Goal: Information Seeking & Learning: Learn about a topic

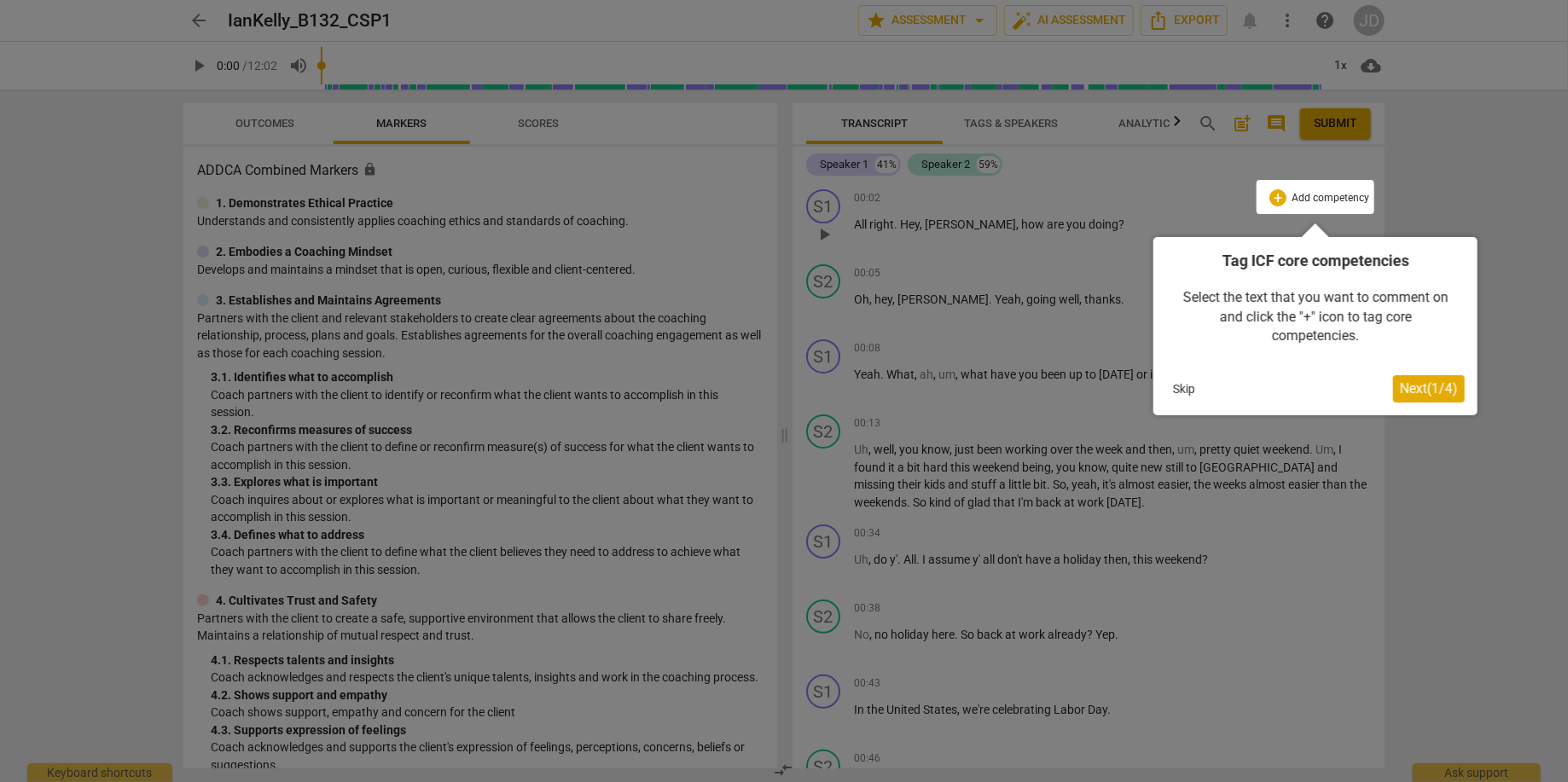
click at [1443, 183] on div at bounding box center [784, 391] width 1568 height 782
click at [1430, 391] on span "Next ( 1 / 4 )" at bounding box center [1429, 388] width 58 height 16
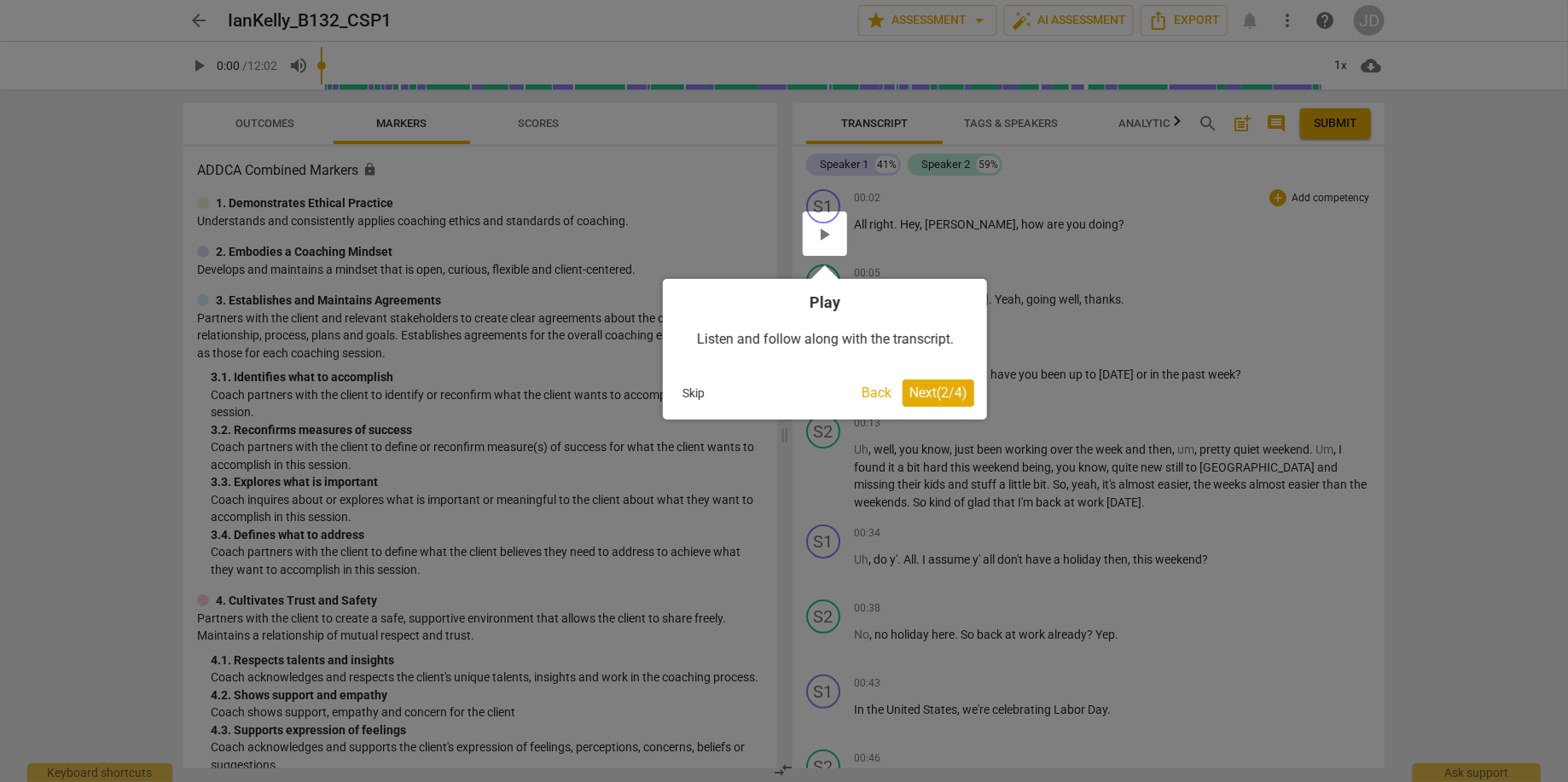
click at [682, 395] on button "Skip" at bounding box center [693, 393] width 36 height 26
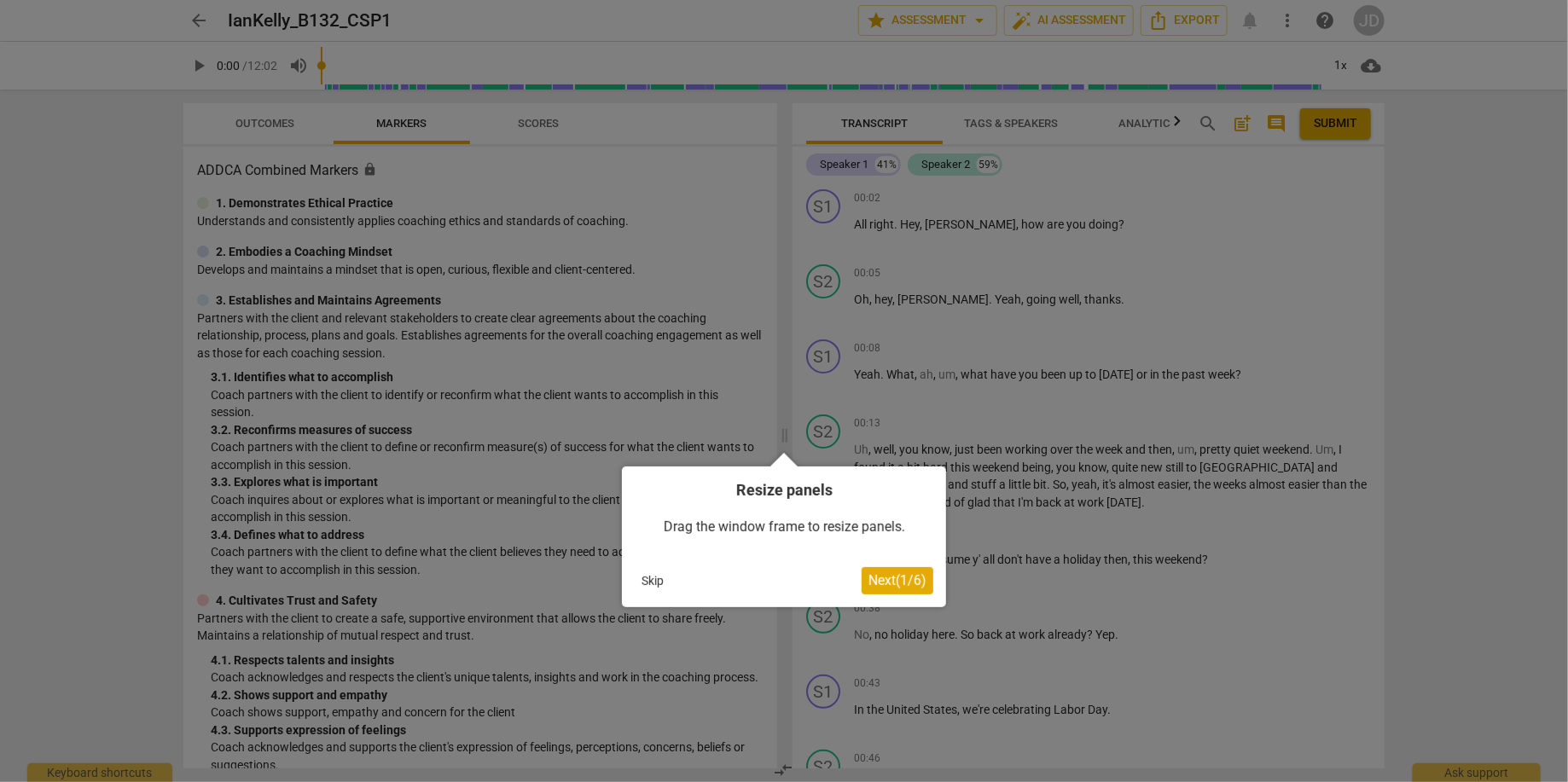
click at [650, 582] on button "Skip" at bounding box center [653, 581] width 36 height 26
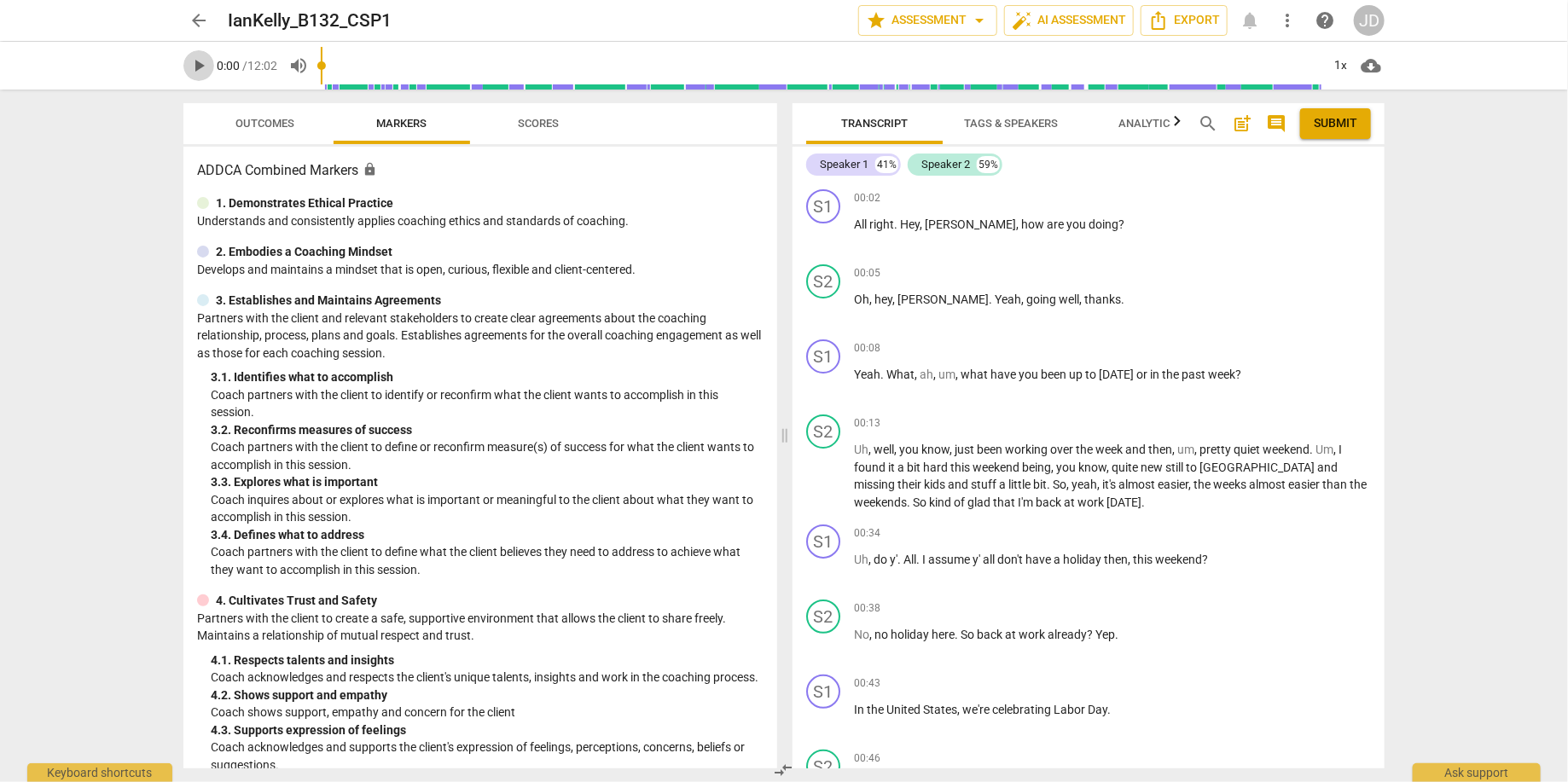
click at [192, 66] on span "play_arrow" at bounding box center [198, 65] width 21 height 21
type input "2"
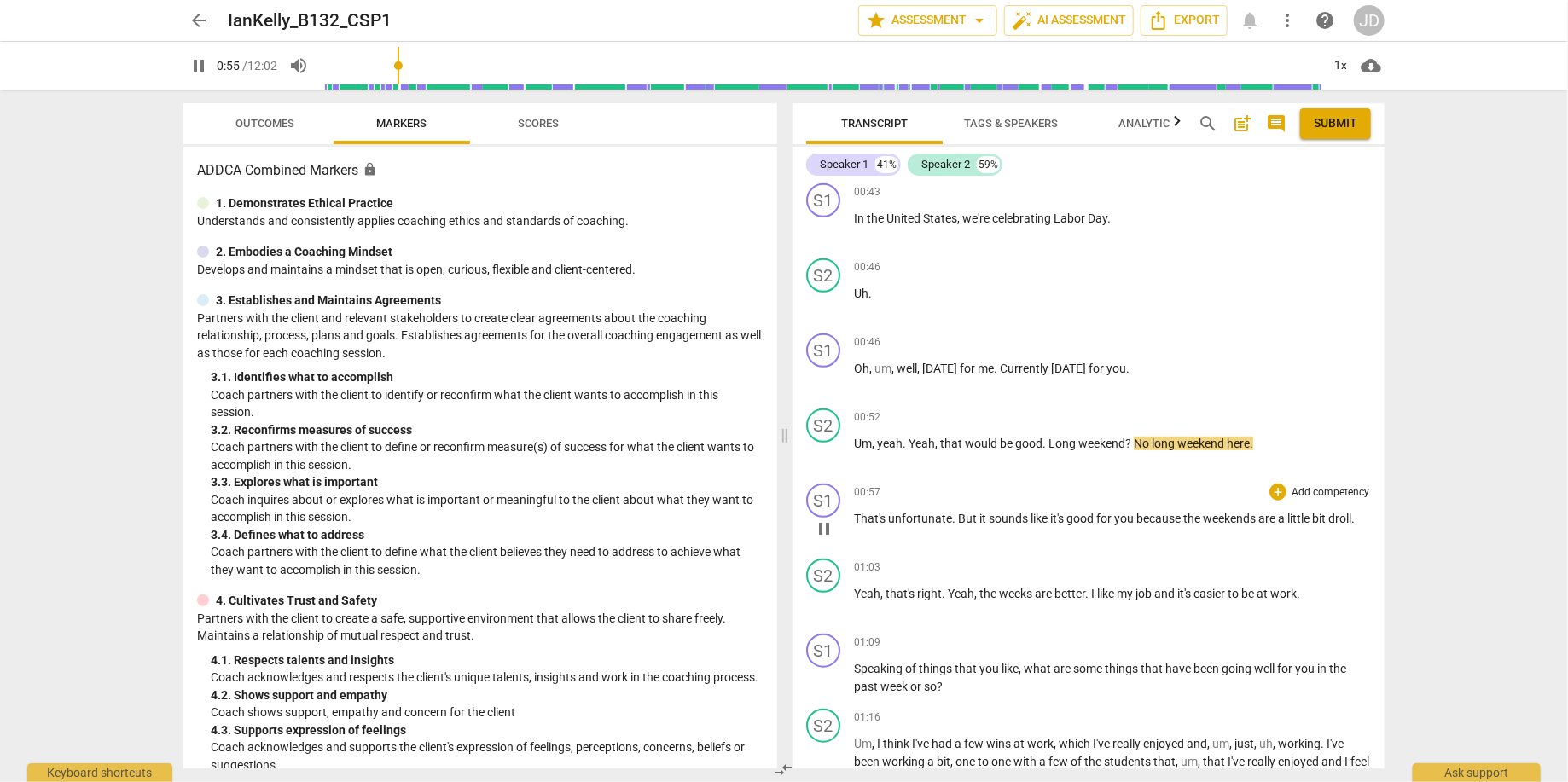
scroll to position [738, 0]
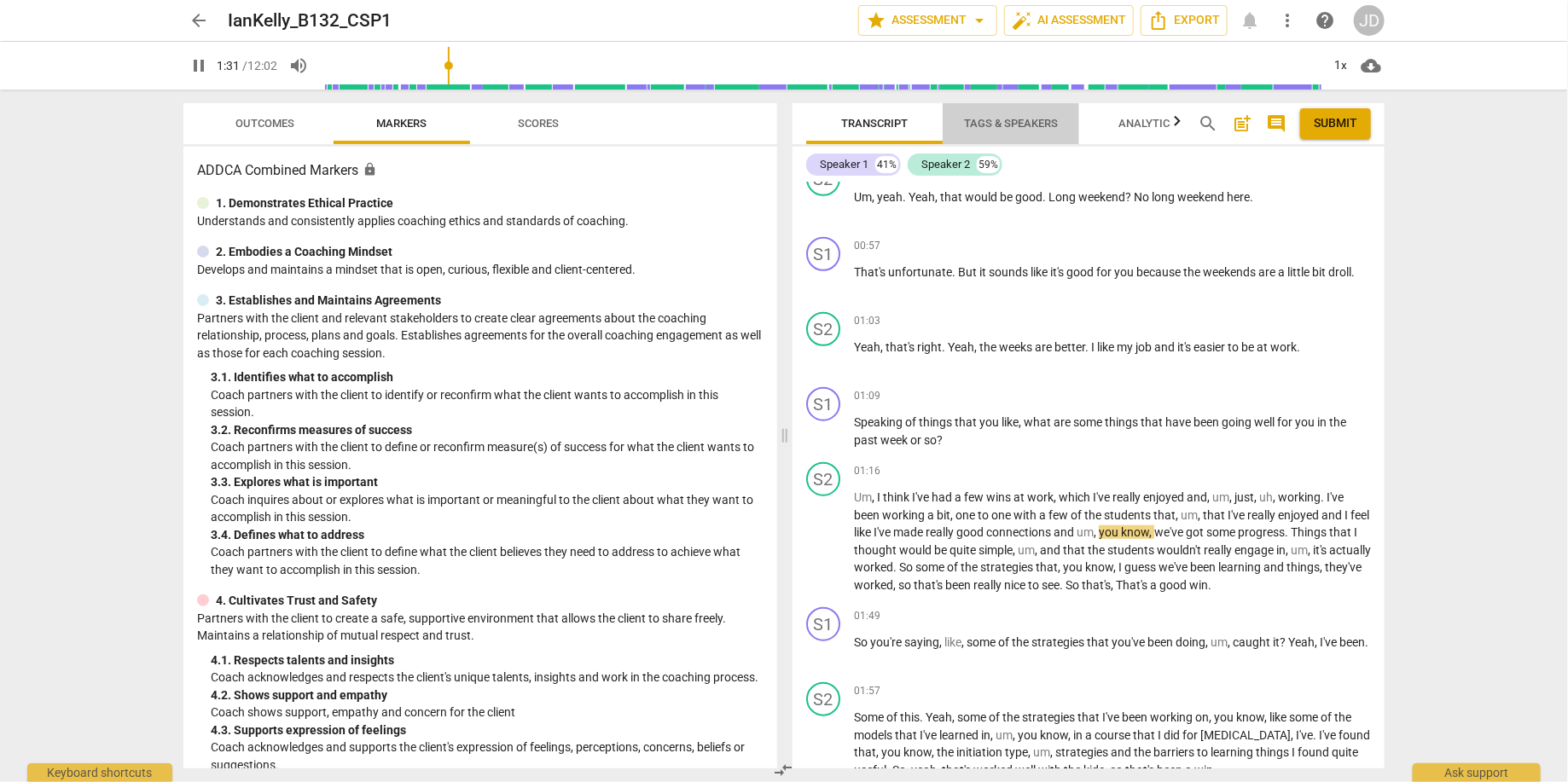
click at [1027, 122] on span "Tags & Speakers" at bounding box center [1010, 122] width 94 height 13
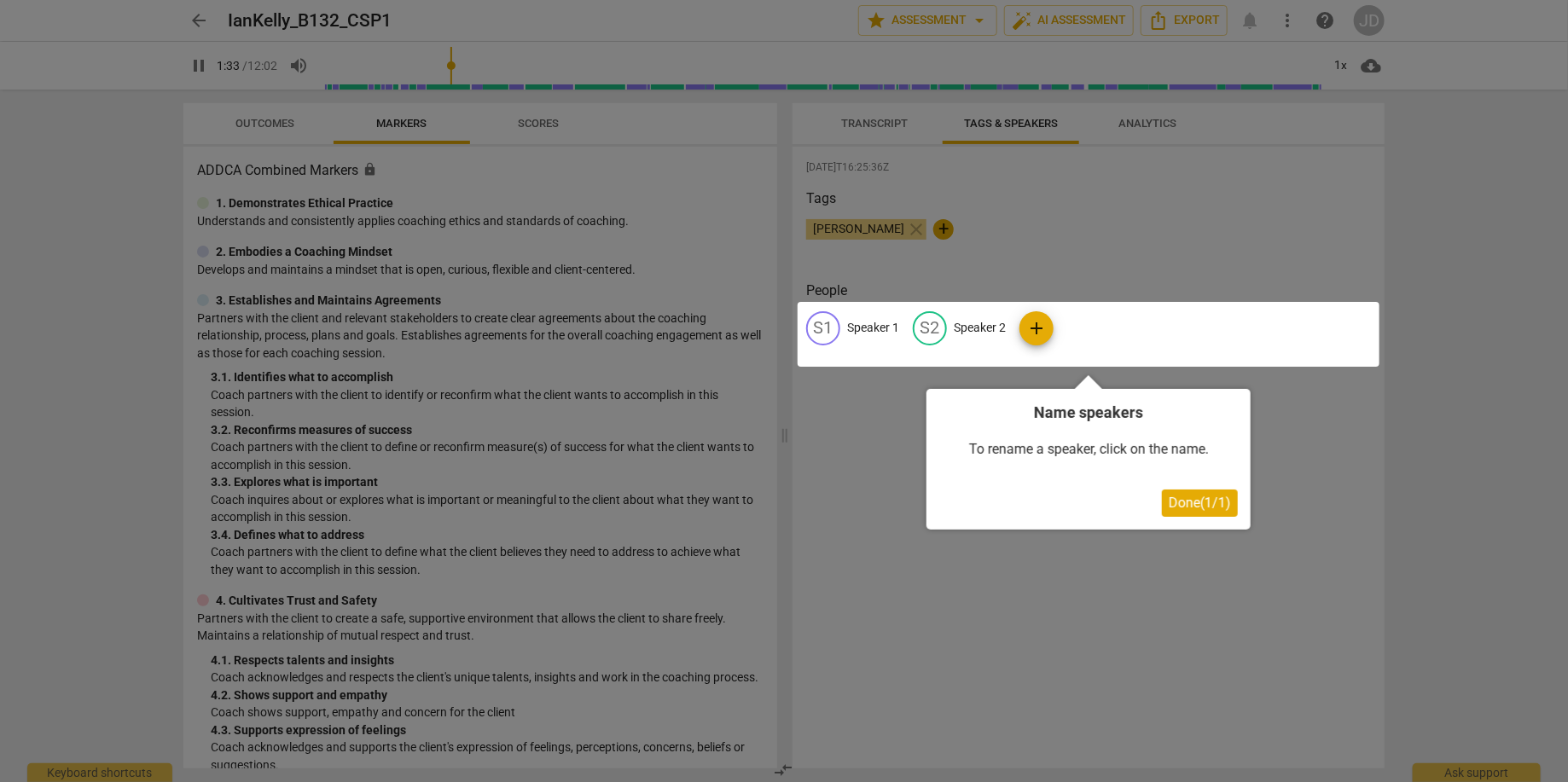
click at [1199, 505] on span "Done ( 1 / 1 )" at bounding box center [1200, 503] width 62 height 16
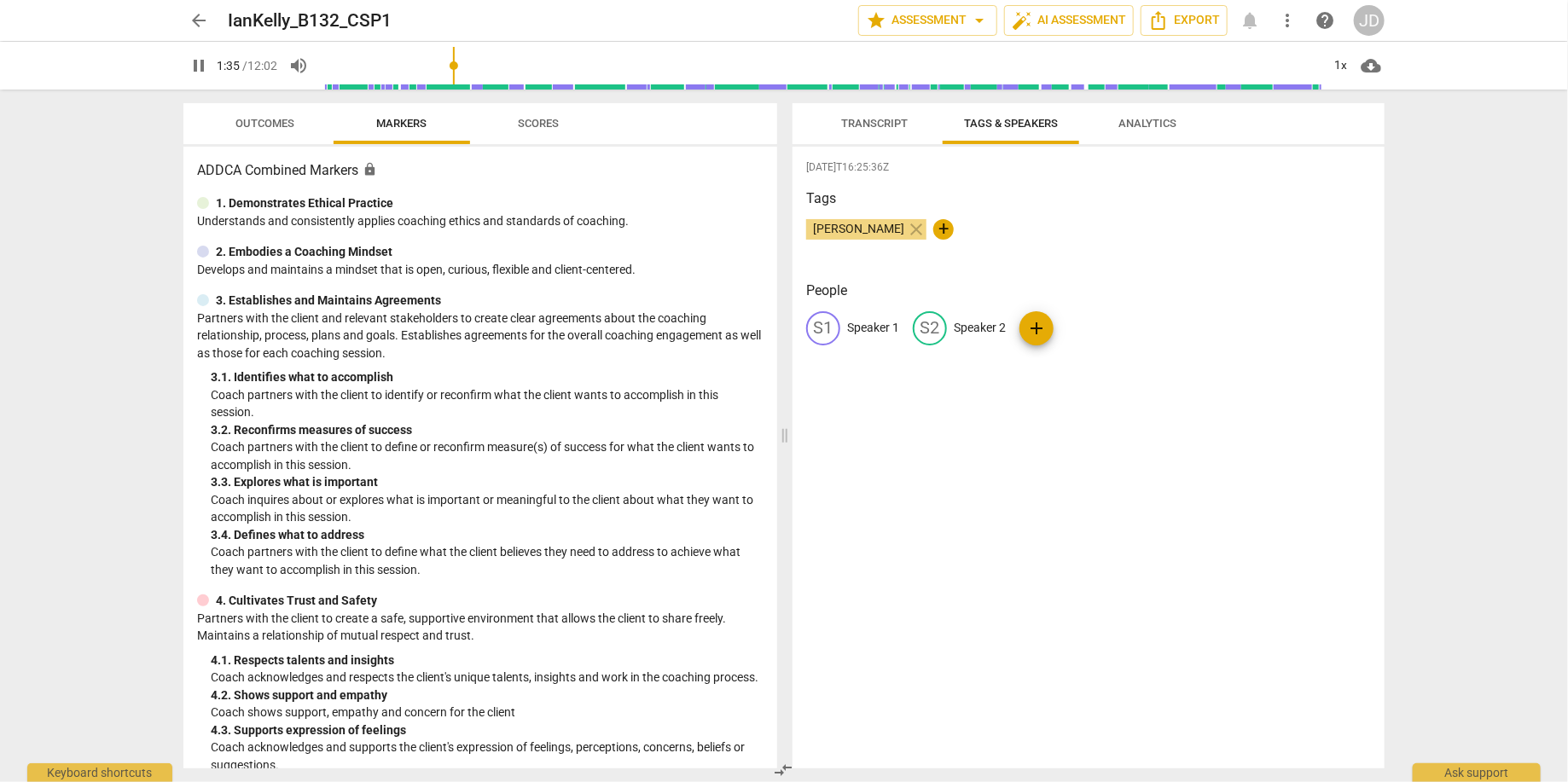
click at [869, 121] on span "Transcript" at bounding box center [874, 122] width 66 height 13
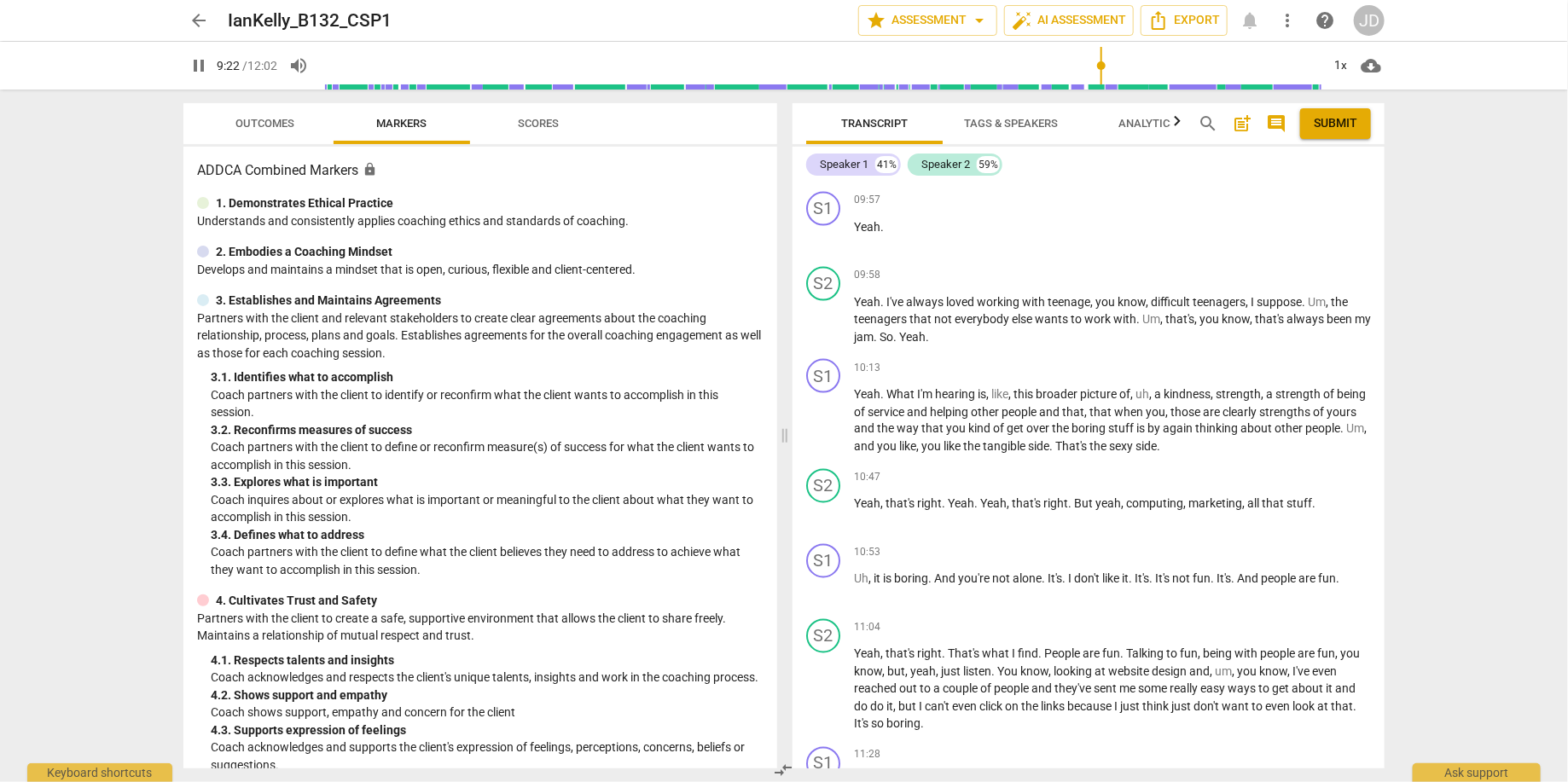
scroll to position [5154, 0]
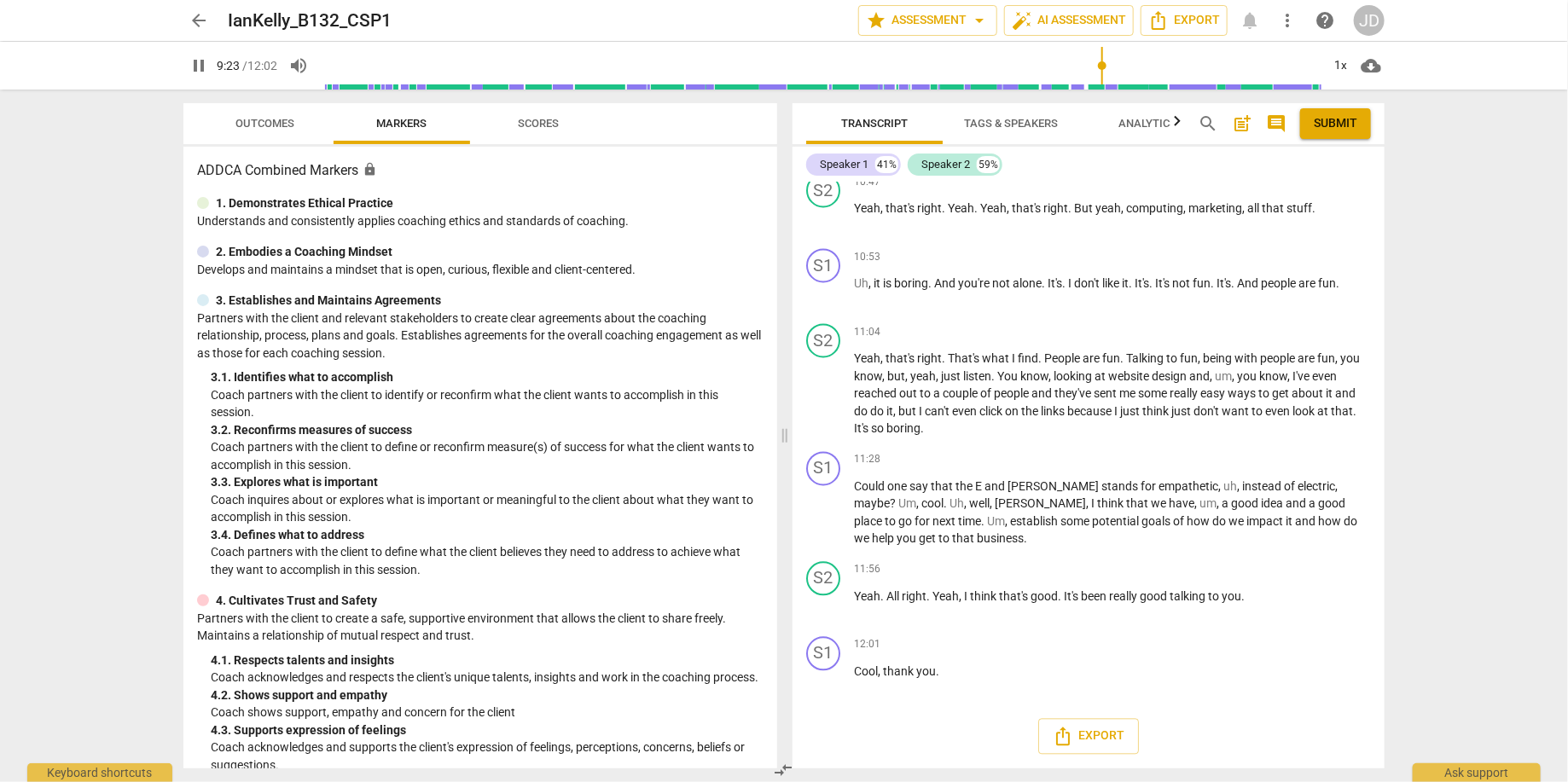
click at [1144, 124] on span "Analytics" at bounding box center [1147, 122] width 58 height 13
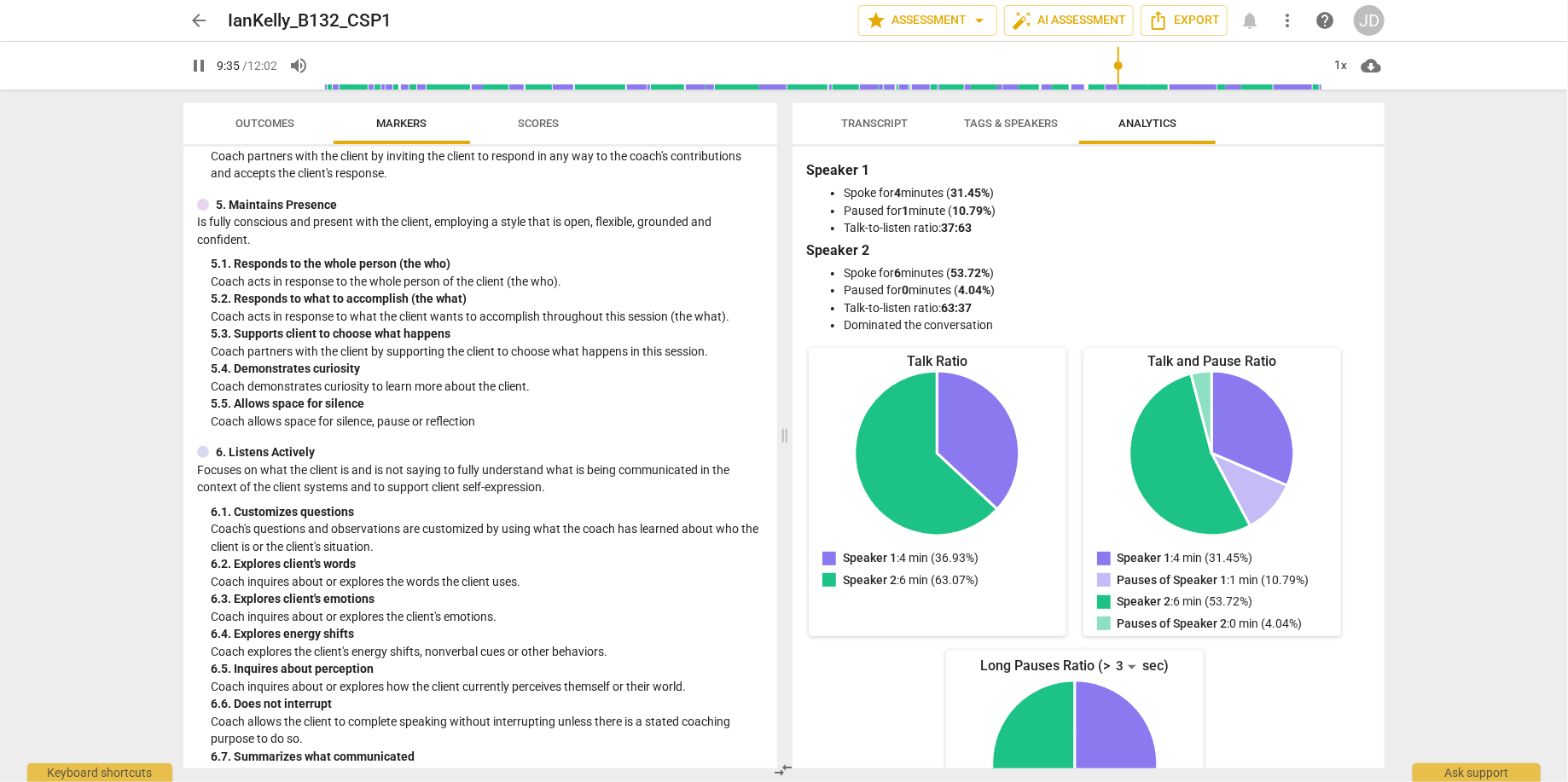
scroll to position [354, 0]
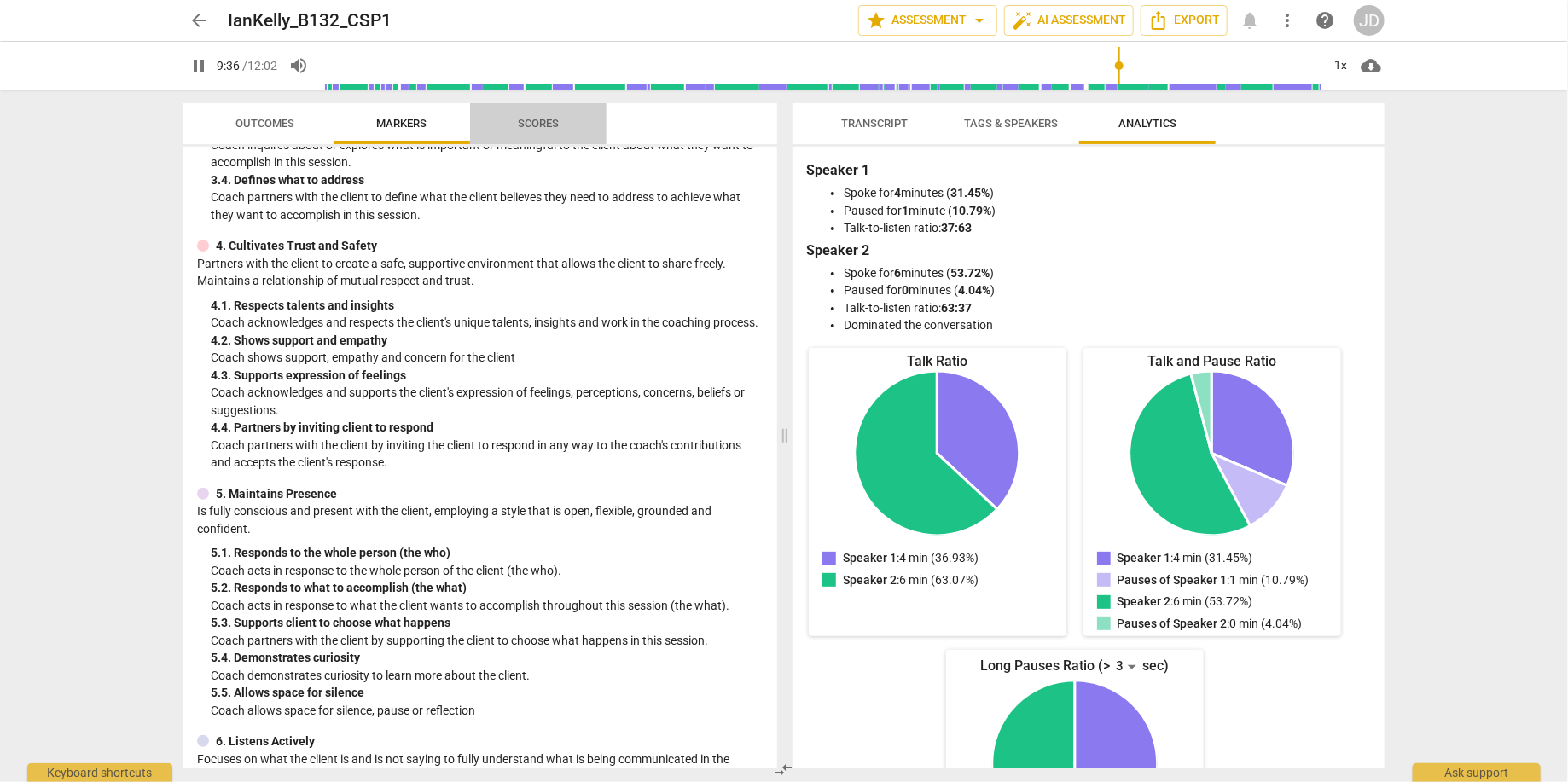
click at [519, 135] on button "Scores" at bounding box center [538, 123] width 136 height 40
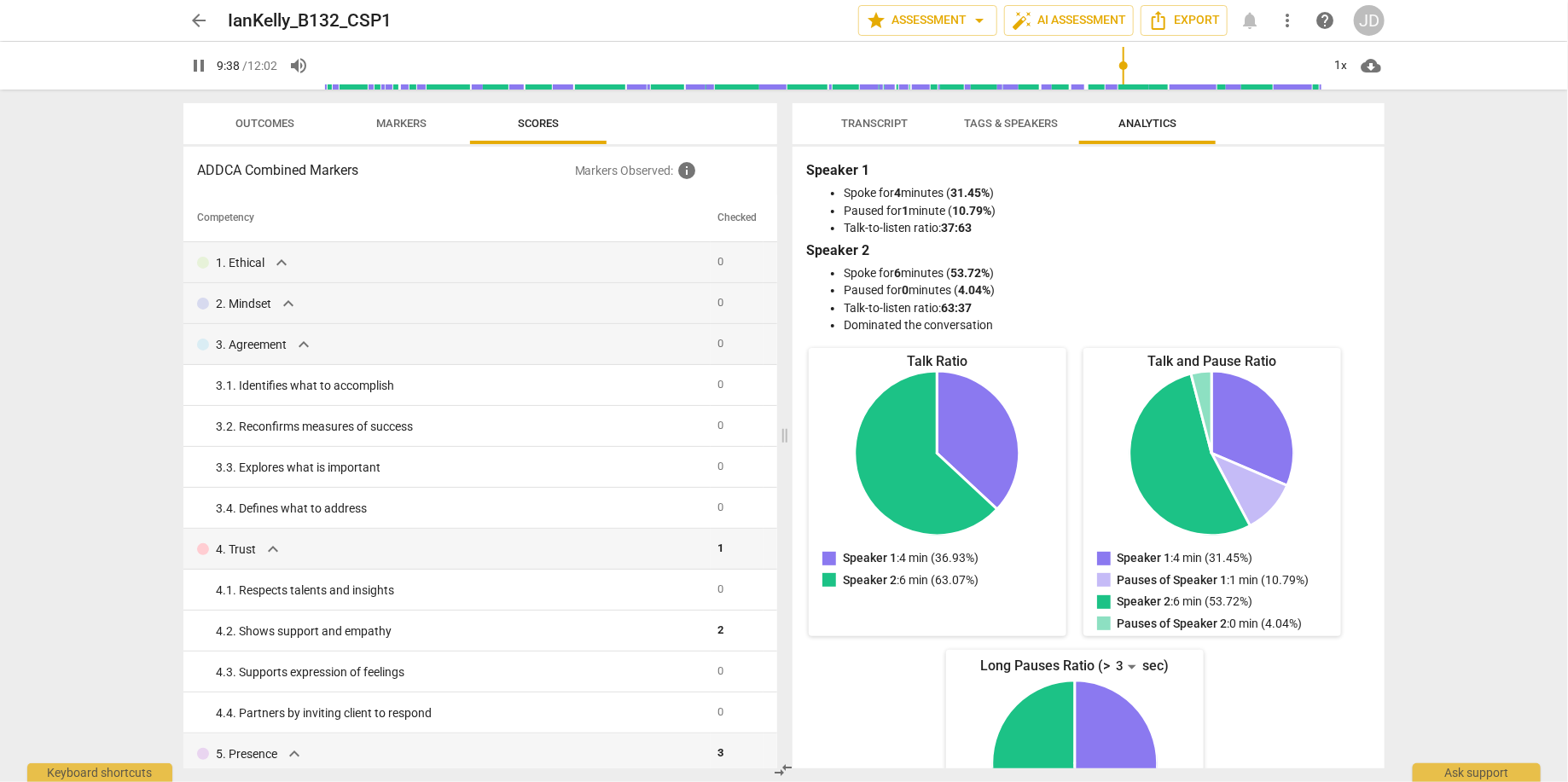
click at [244, 122] on span "Outcomes" at bounding box center [266, 122] width 59 height 13
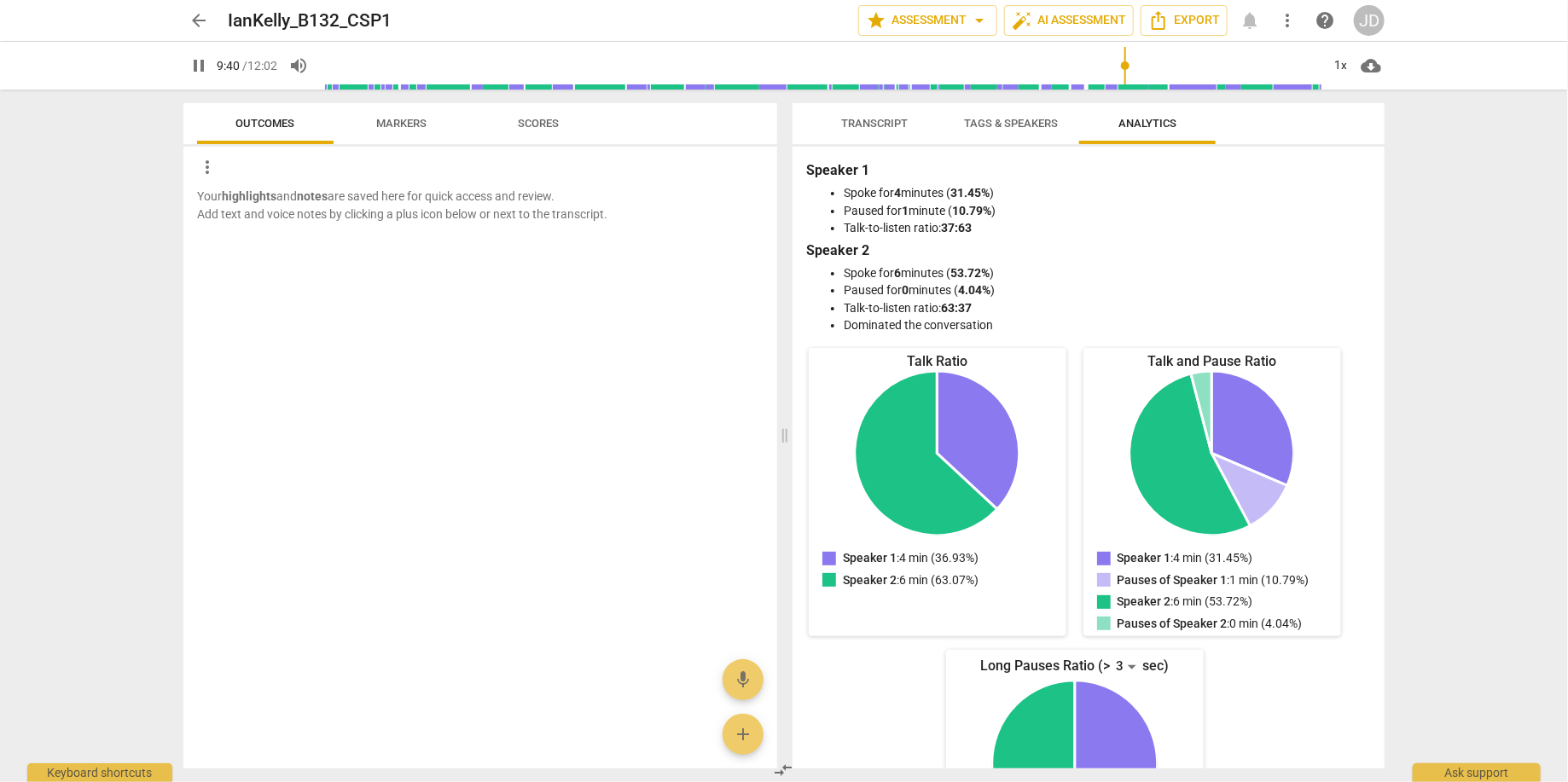
click at [397, 130] on span "Markers" at bounding box center [402, 123] width 91 height 23
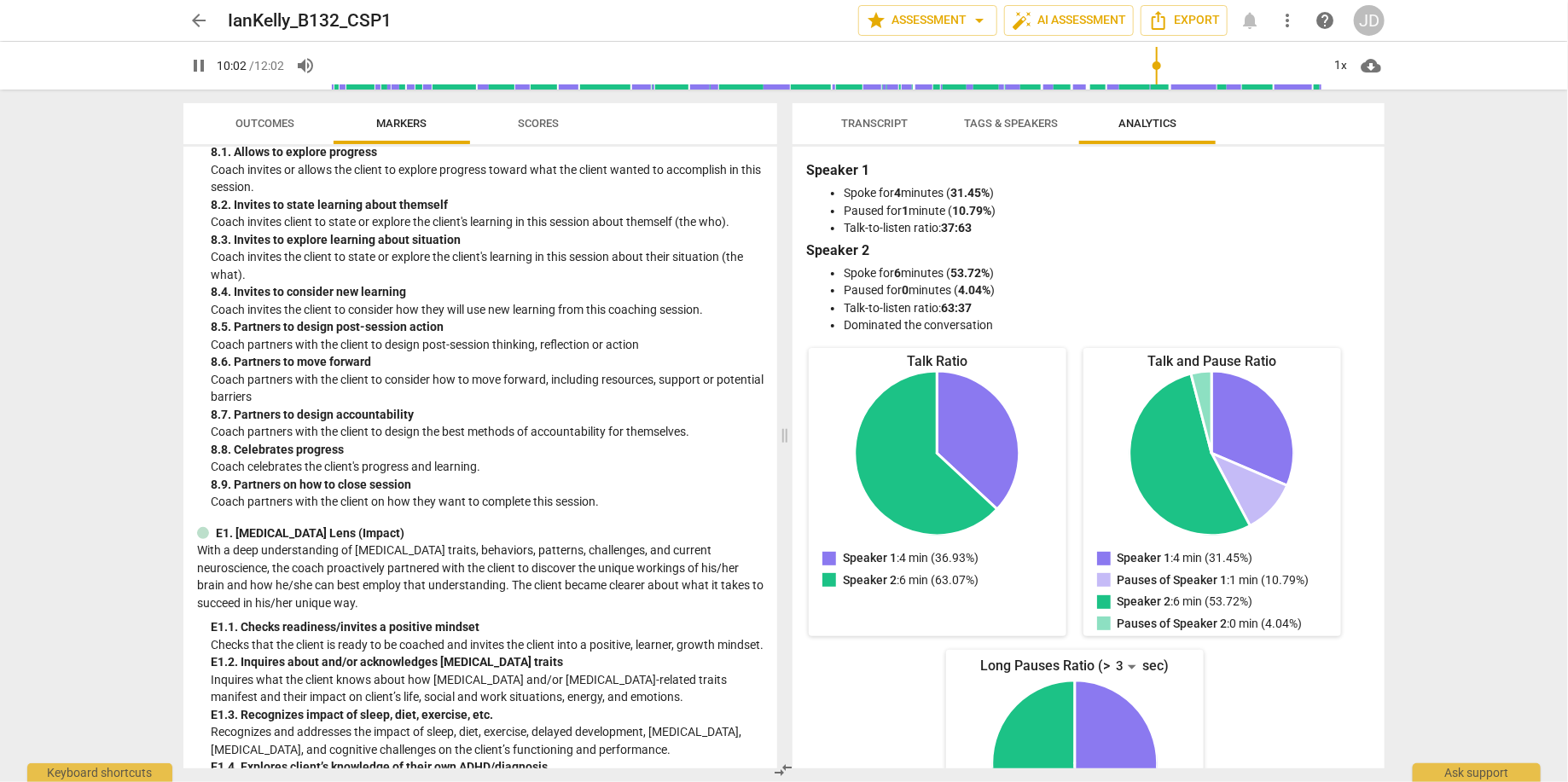
scroll to position [847, 0]
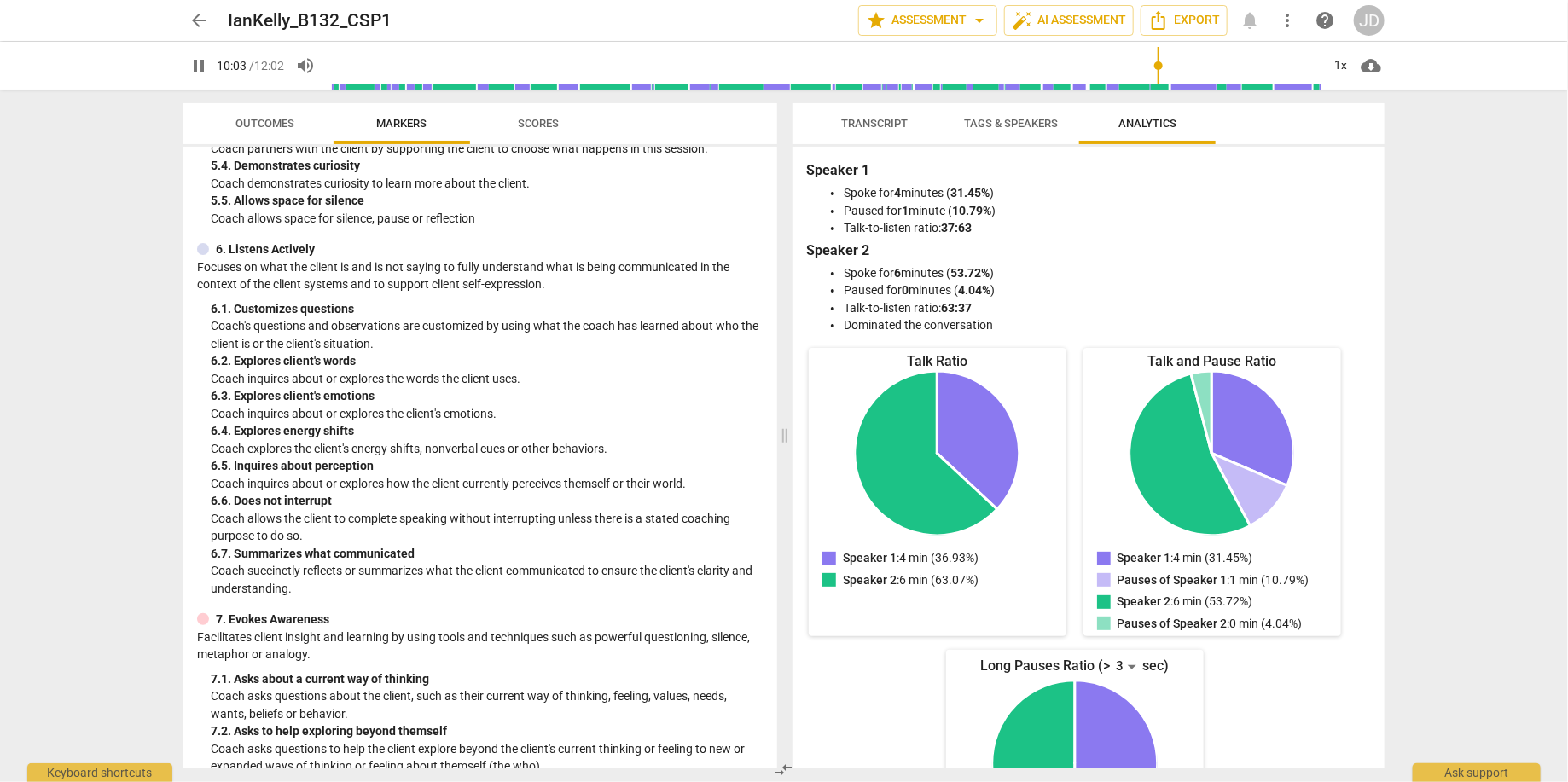
click at [874, 114] on span "Transcript" at bounding box center [874, 123] width 108 height 23
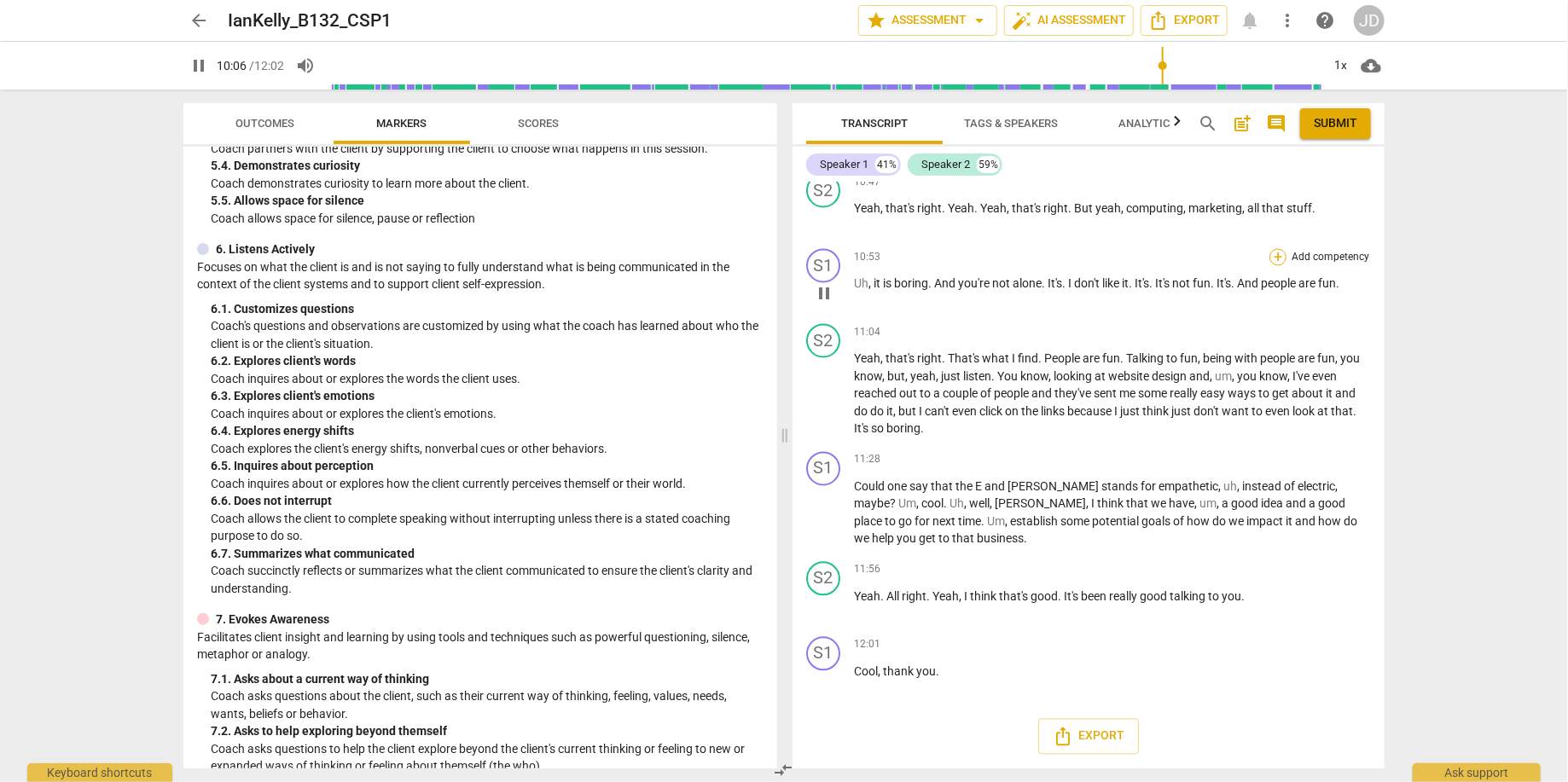
click at [1273, 262] on div "+" at bounding box center [1277, 257] width 17 height 17
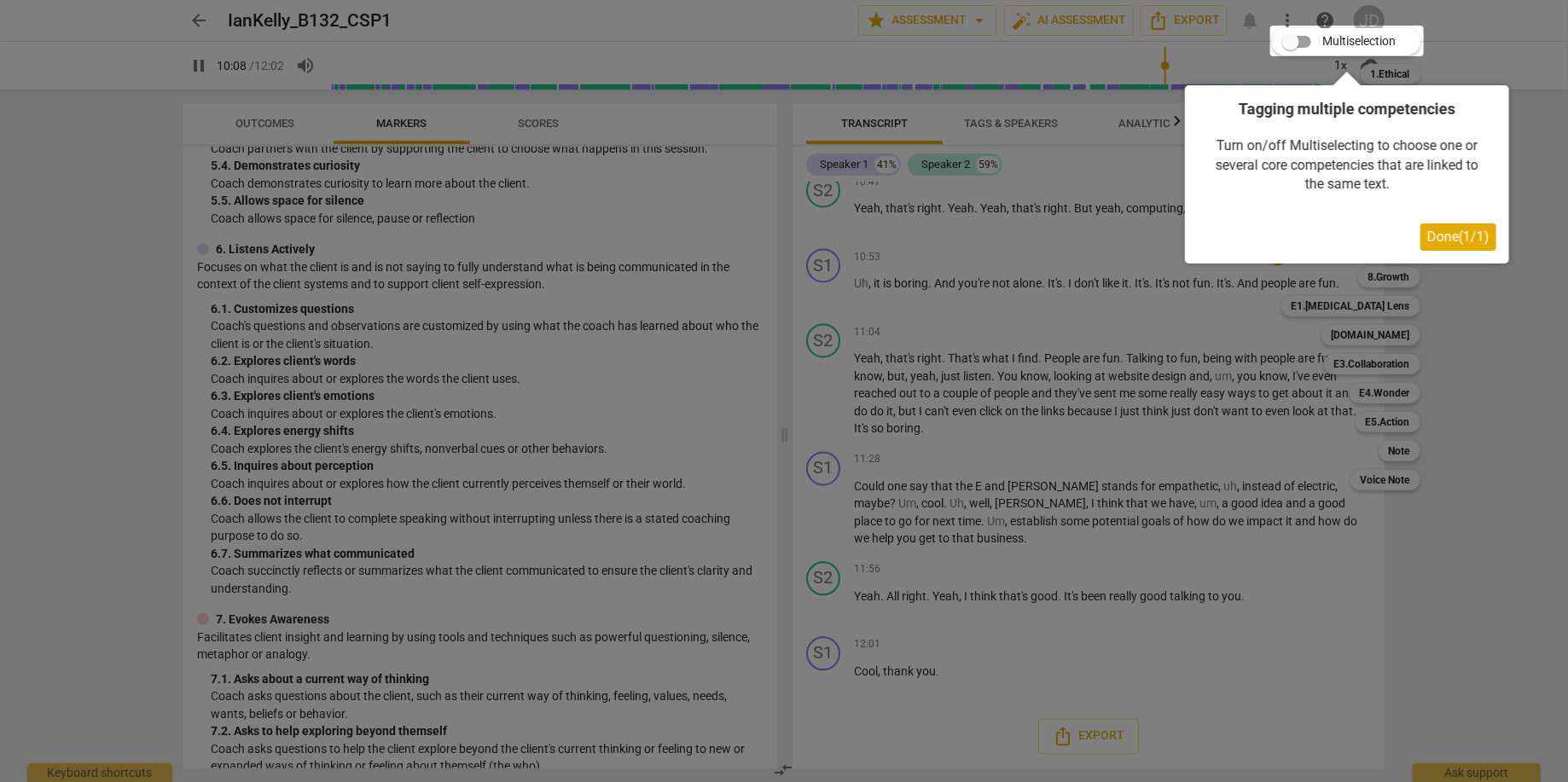
click at [1471, 229] on span "Done ( 1 / 1 )" at bounding box center [1457, 237] width 62 height 16
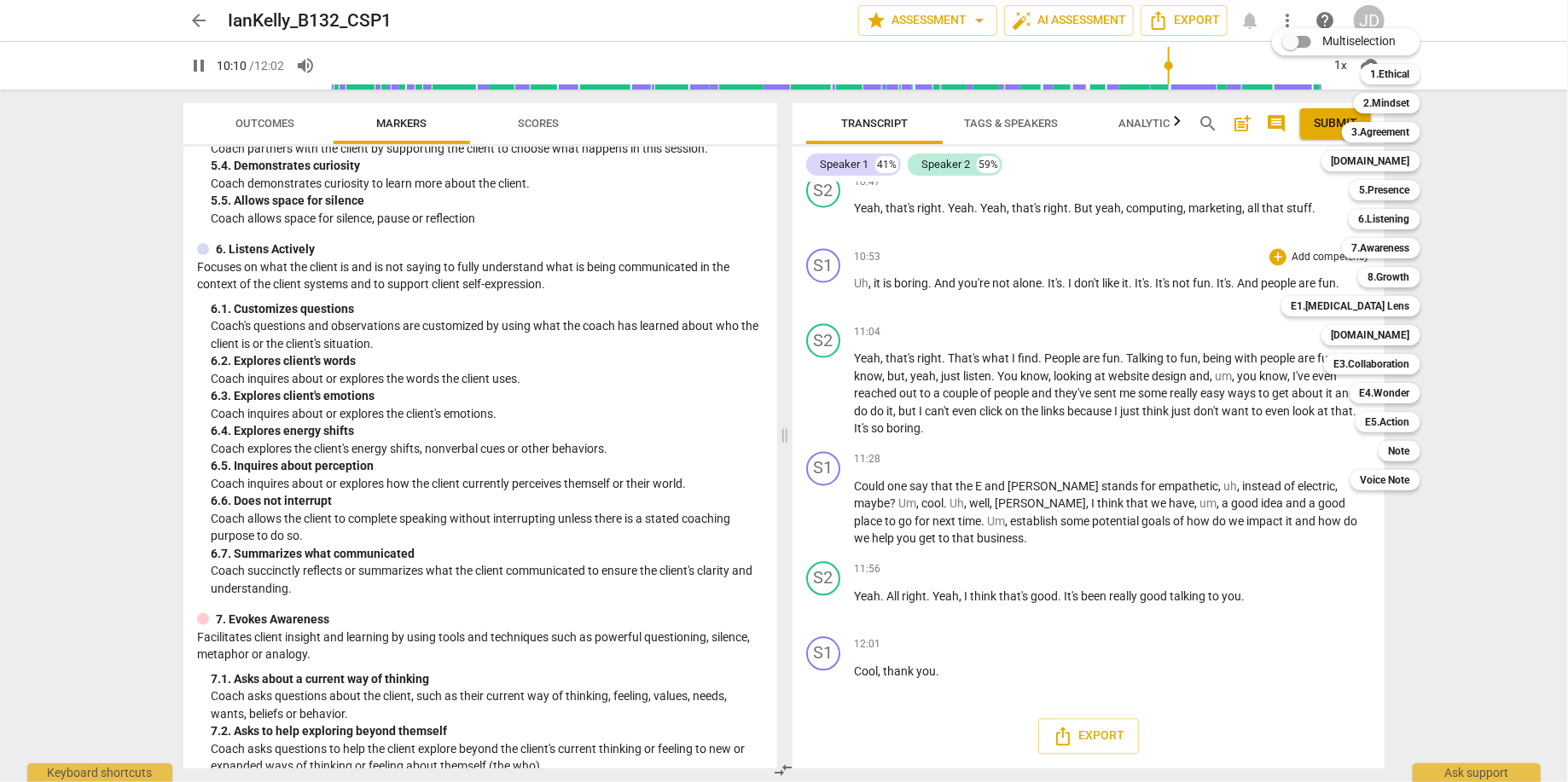
click at [1537, 229] on div at bounding box center [784, 391] width 1568 height 782
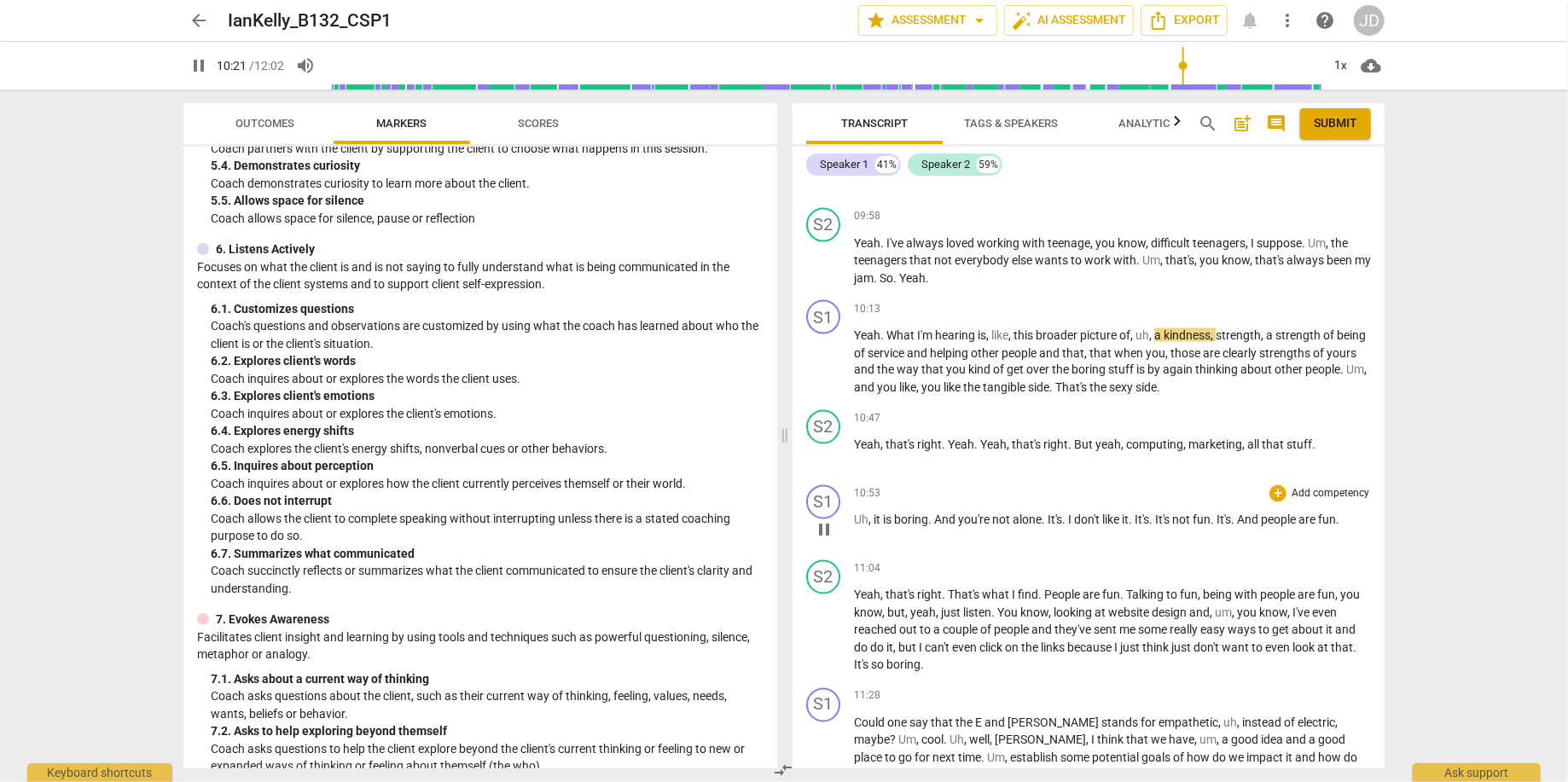
scroll to position [5154, 0]
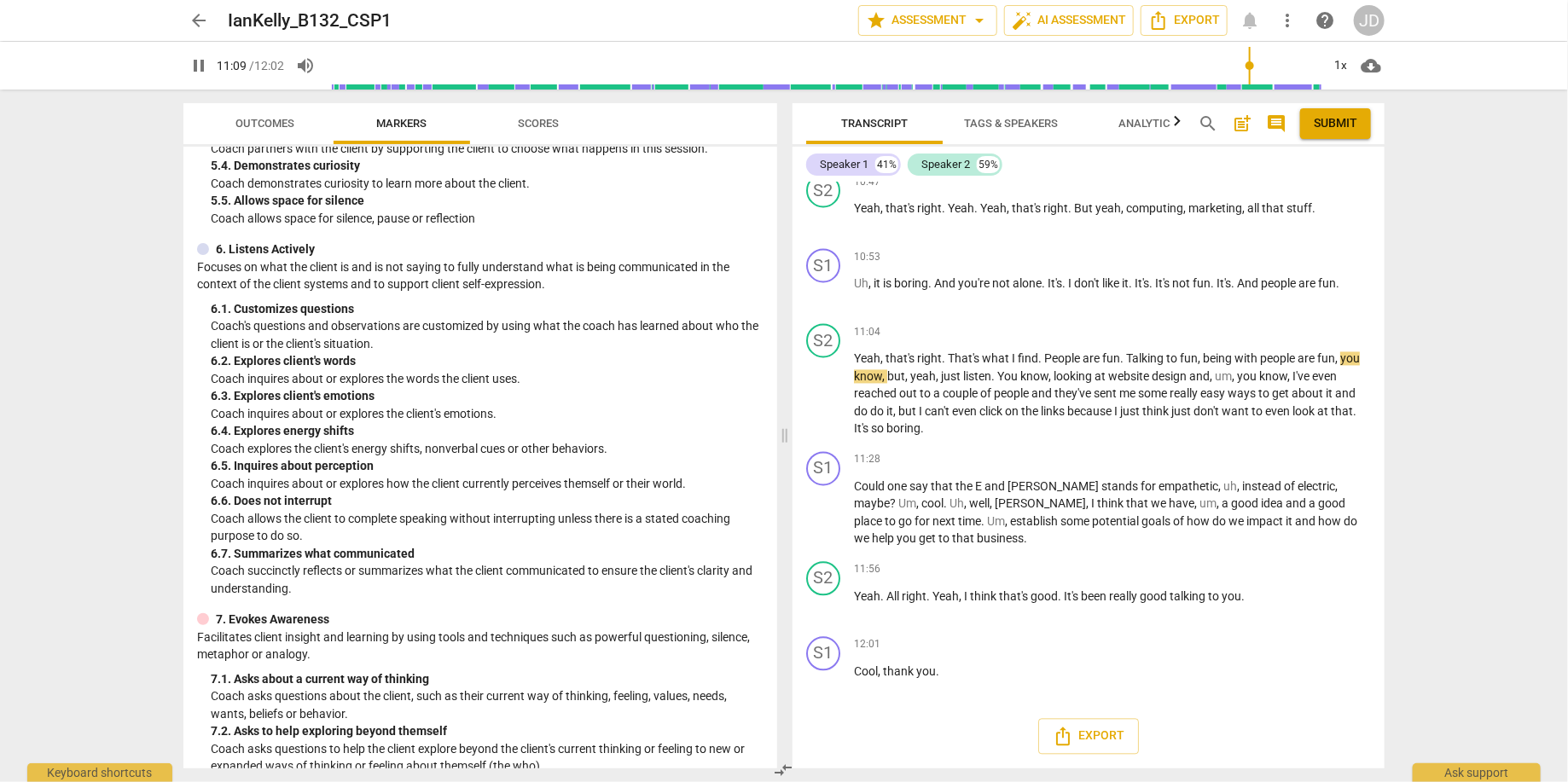
type input "670"
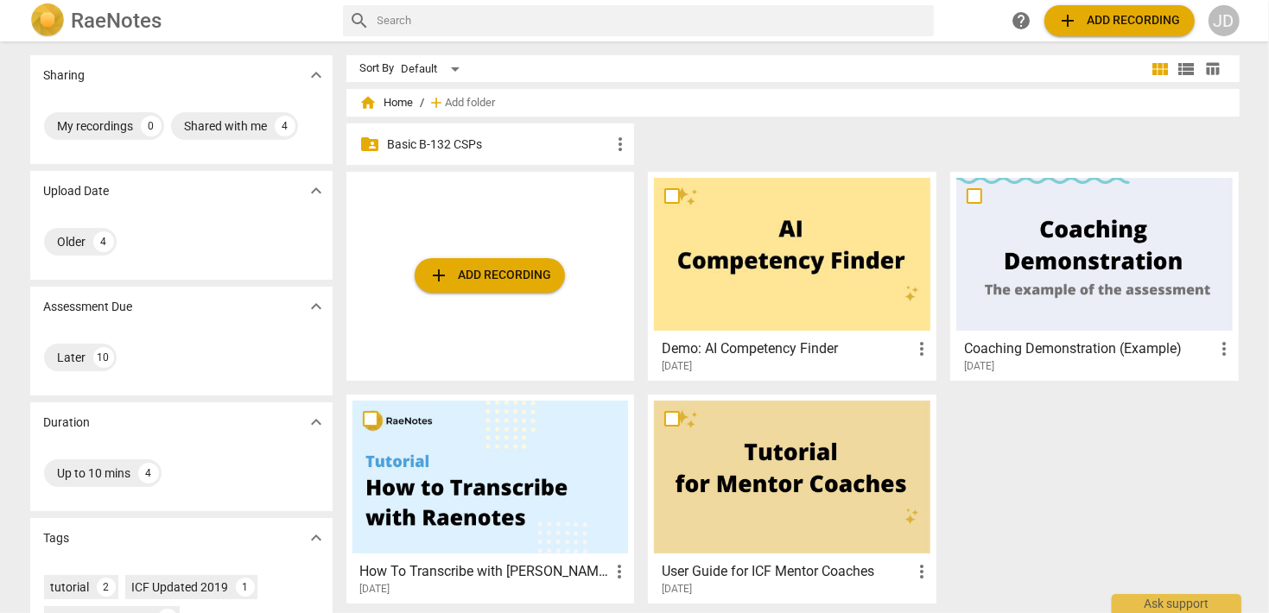
drag, startPoint x: 645, startPoint y: 263, endPoint x: 636, endPoint y: 250, distance: 16.1
click at [225, 127] on div "Shared with me" at bounding box center [226, 125] width 83 height 17
click at [126, 129] on div "Shared with me" at bounding box center [99, 125] width 83 height 17
click at [238, 127] on div "Shared with me" at bounding box center [226, 125] width 83 height 17
click at [93, 244] on div "4" at bounding box center [103, 242] width 21 height 21
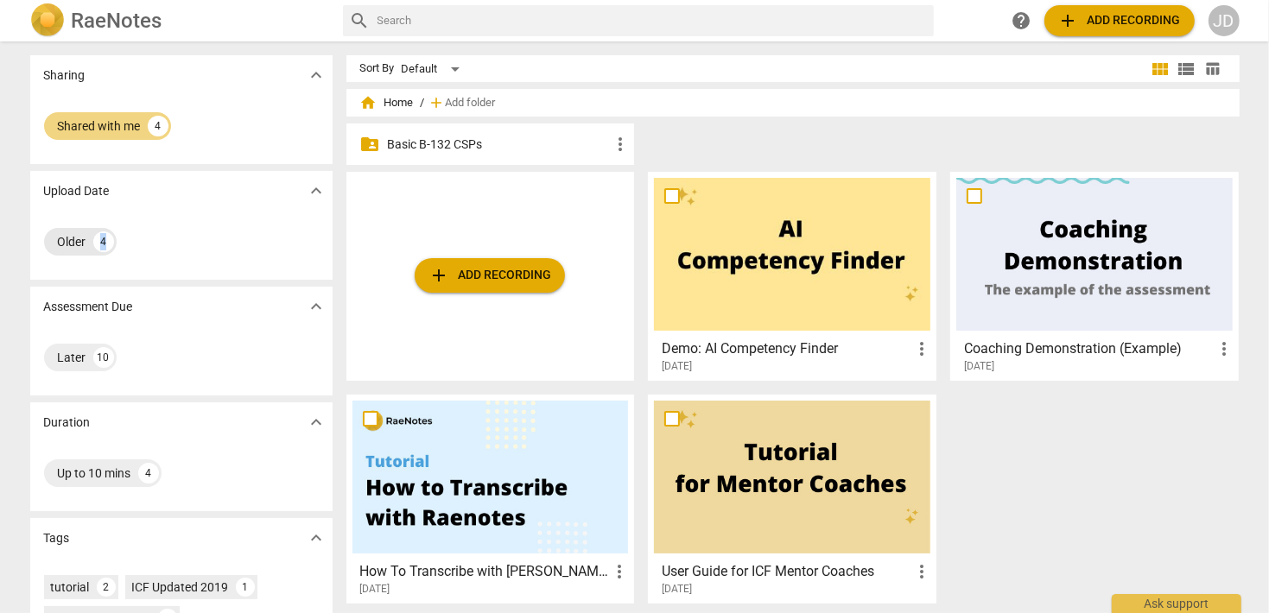
click at [93, 244] on div "4" at bounding box center [103, 242] width 21 height 21
drag, startPoint x: 92, startPoint y: 244, endPoint x: 89, endPoint y: 364, distance: 120.1
click at [89, 364] on div "Later 10" at bounding box center [80, 358] width 73 height 28
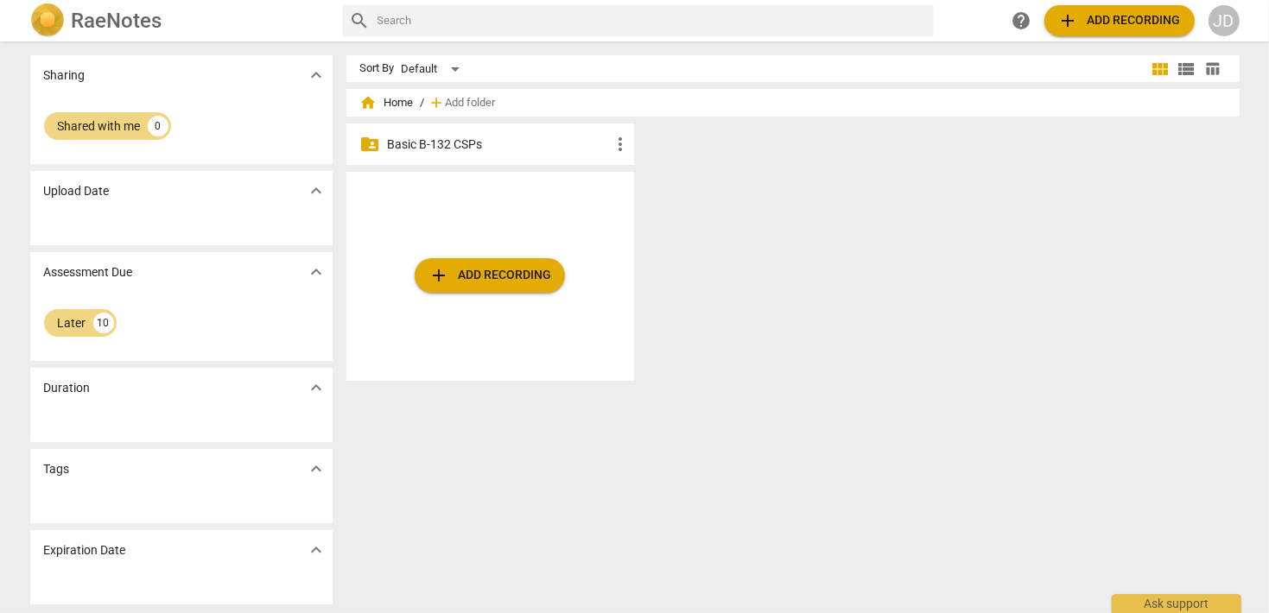
click at [452, 148] on p "Basic B-132 CSPs" at bounding box center [499, 145] width 223 height 18
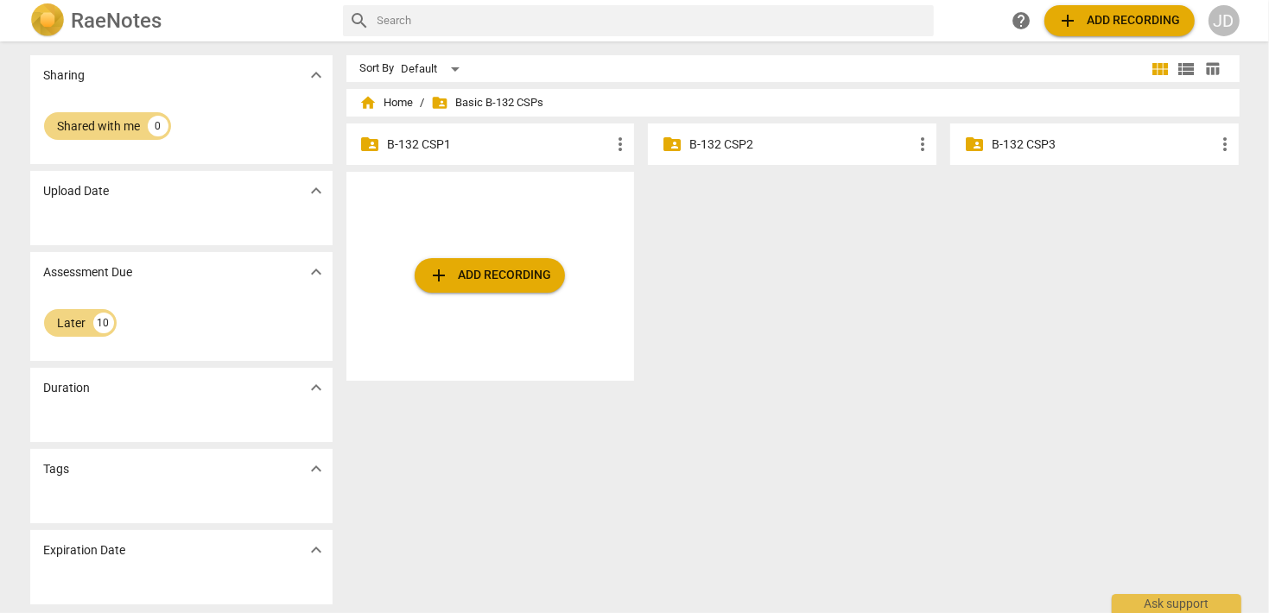
click at [104, 26] on h2 "RaeNotes" at bounding box center [117, 21] width 91 height 24
